Goal: Task Accomplishment & Management: Manage account settings

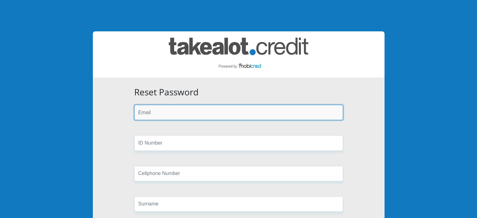
click at [169, 118] on input "email" at bounding box center [238, 112] width 209 height 15
type input "johannes.maila@gmail.com"
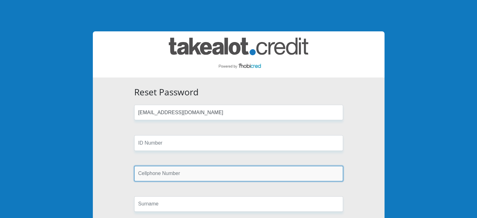
type input "0768702361"
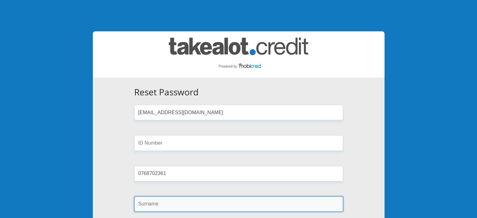
type input "maila"
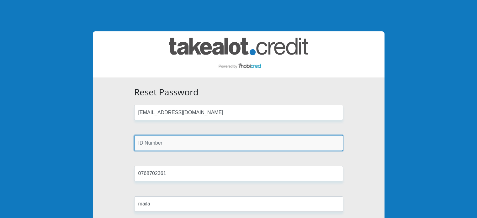
click at [163, 145] on input "text" at bounding box center [238, 142] width 209 height 15
click at [173, 144] on input "7203116140091" at bounding box center [238, 142] width 209 height 15
click at [171, 143] on input "7203116140091" at bounding box center [238, 142] width 209 height 15
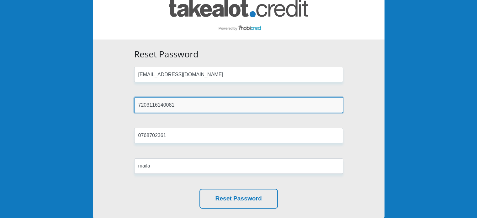
scroll to position [94, 0]
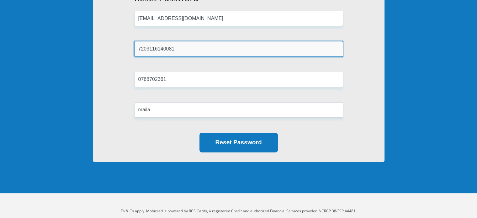
type input "7203116140081"
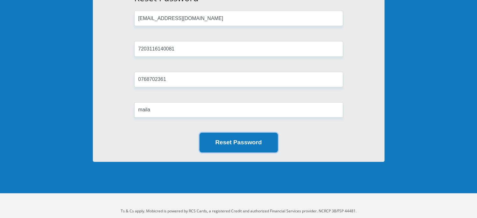
click at [251, 145] on button "Reset Password" at bounding box center [238, 143] width 78 height 20
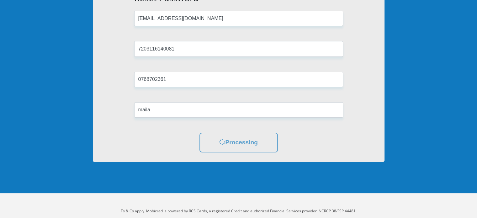
scroll to position [0, 0]
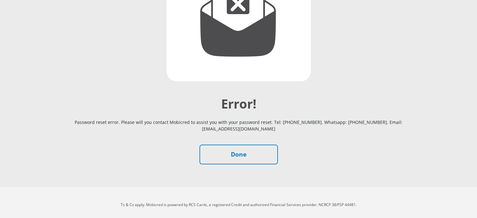
scroll to position [124, 0]
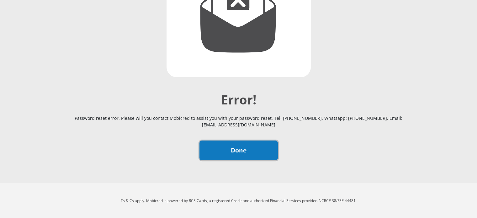
click at [247, 155] on link "Done" at bounding box center [238, 150] width 78 height 20
